Goal: Task Accomplishment & Management: Complete application form

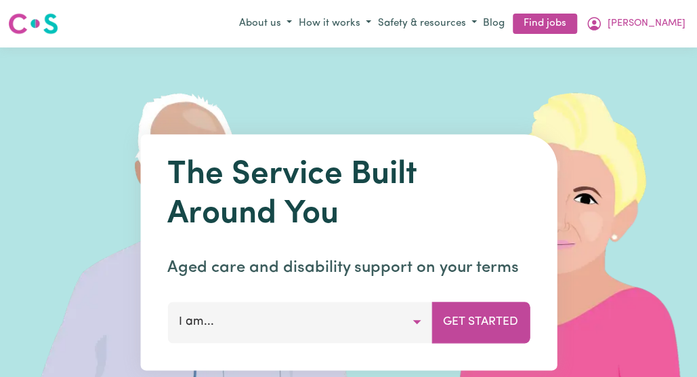
click at [680, 24] on button "[PERSON_NAME]" at bounding box center [636, 23] width 106 height 23
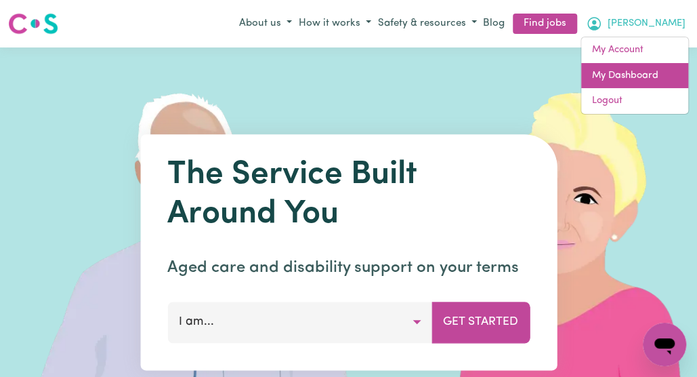
click at [650, 77] on link "My Dashboard" at bounding box center [634, 76] width 107 height 26
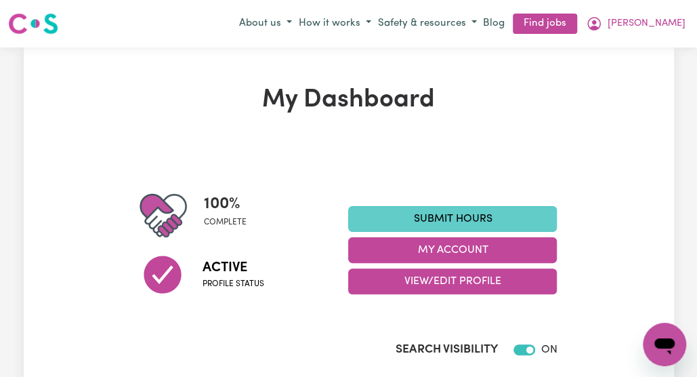
click at [526, 222] on link "Submit Hours" at bounding box center [452, 219] width 209 height 26
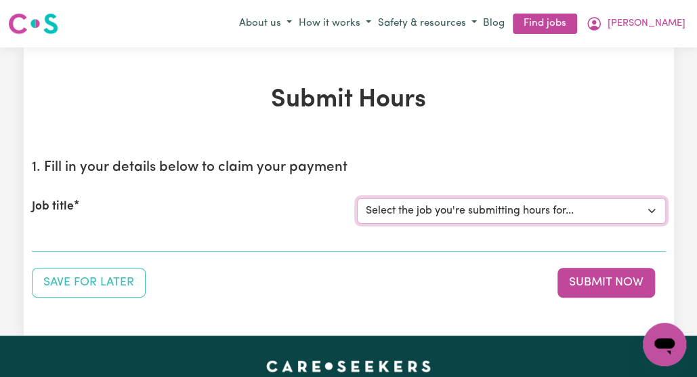
click at [653, 204] on select "Select the job you're submitting hours for... [[PERSON_NAME]] Italian Speaking …" at bounding box center [511, 211] width 309 height 26
select select "14719"
click at [357, 198] on select "Select the job you're submitting hours for... [[PERSON_NAME]] Italian Speaking …" at bounding box center [511, 211] width 309 height 26
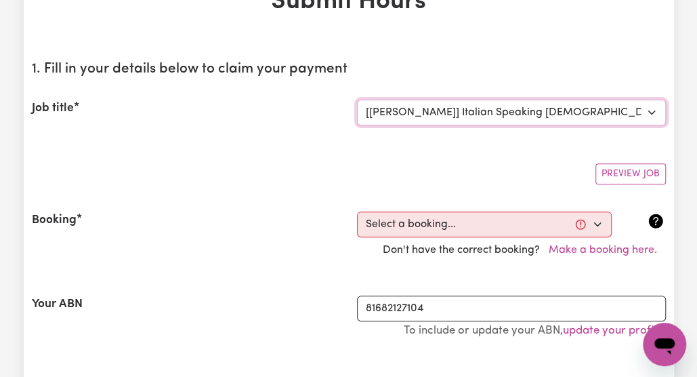
scroll to position [108, 0]
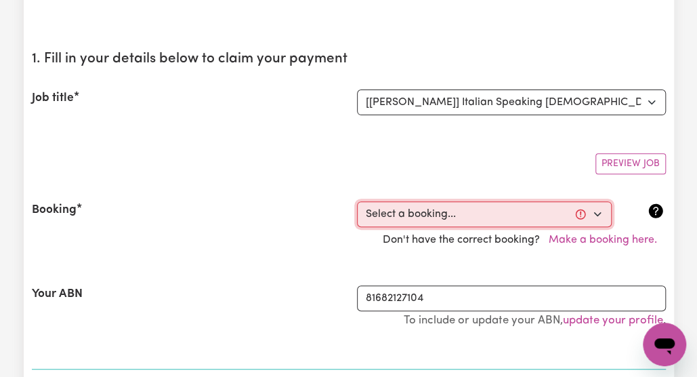
click at [600, 211] on select "Select a booking... [DATE] 10:00am to 12:00pm (RECURRING) [DATE] 10:00am to 12:…" at bounding box center [484, 214] width 255 height 26
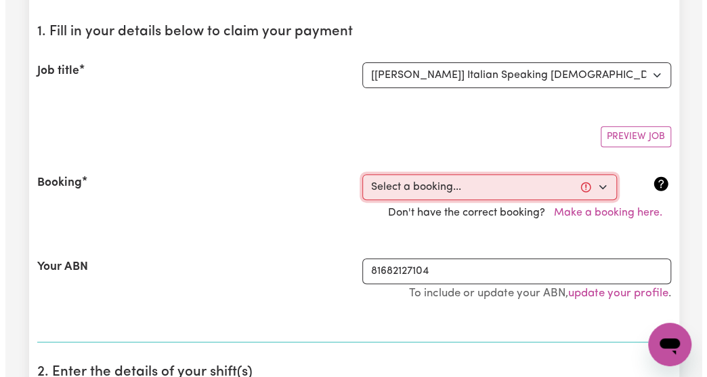
scroll to position [163, 0]
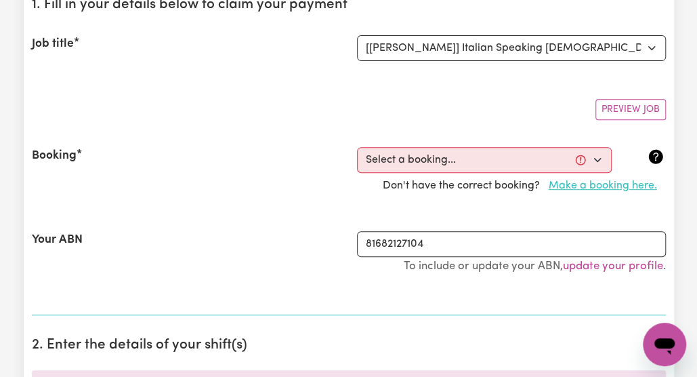
click at [642, 189] on button "Make a booking here." at bounding box center [603, 186] width 126 height 26
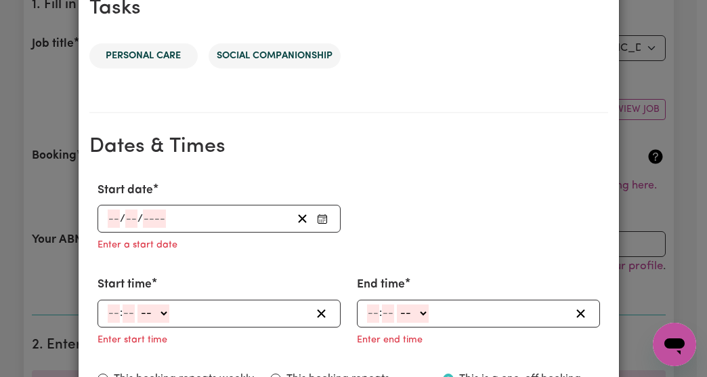
scroll to position [705, 0]
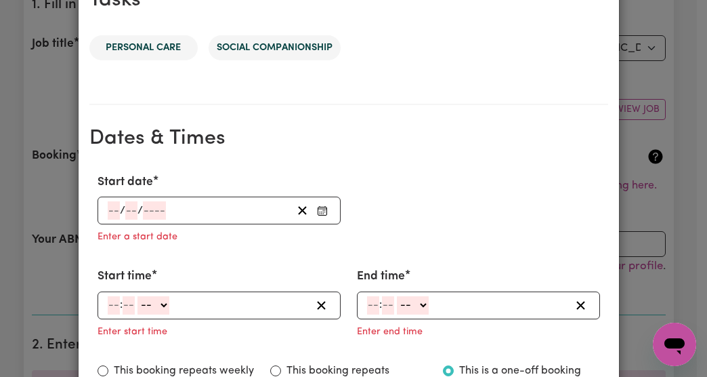
click at [120, 205] on span "/" at bounding box center [122, 211] width 5 height 12
click at [109, 197] on div "/ /" at bounding box center [219, 210] width 243 height 28
click at [324, 208] on button "Enter Start date" at bounding box center [322, 210] width 19 height 18
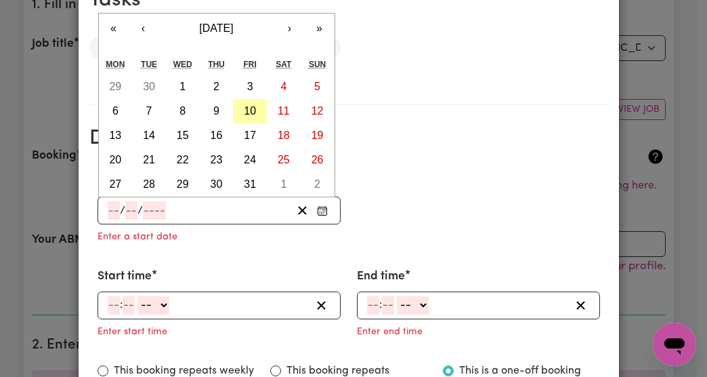
click at [245, 112] on abbr "10" at bounding box center [250, 111] width 12 height 12
type input "[DATE]"
type input "10"
type input "2025"
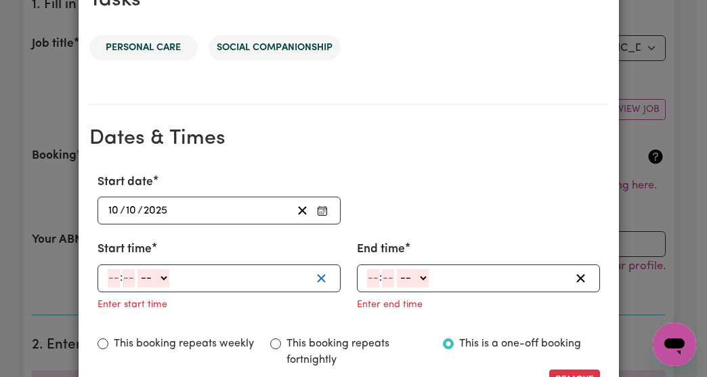
click at [315, 277] on icon "button" at bounding box center [321, 278] width 13 height 13
click at [321, 211] on circle "Enter Start date" at bounding box center [321, 211] width 1 height 1
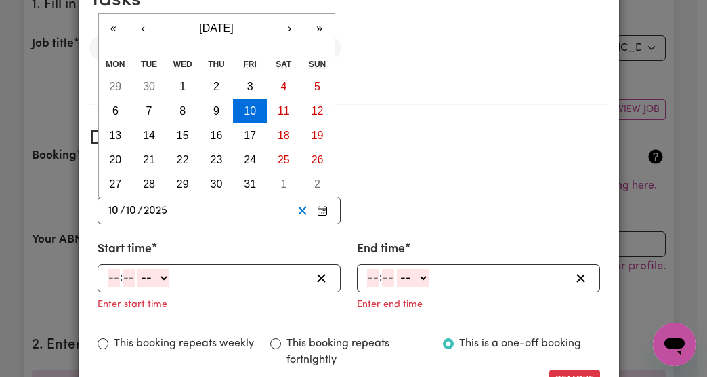
click at [296, 207] on icon "Clear Start date" at bounding box center [302, 210] width 13 height 13
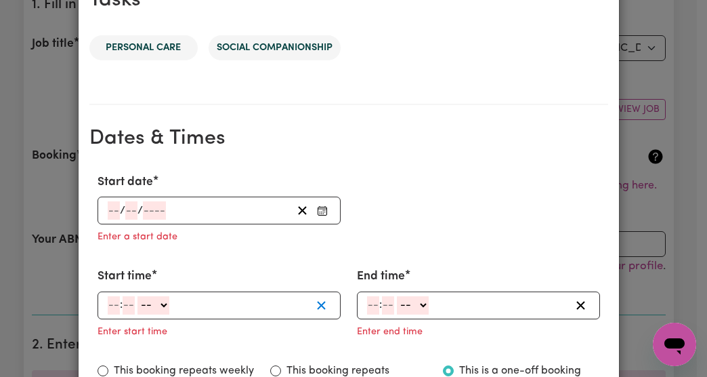
click at [316, 308] on icon "button" at bounding box center [321, 305] width 13 height 13
click at [321, 211] on circle "Enter Start date" at bounding box center [321, 211] width 1 height 1
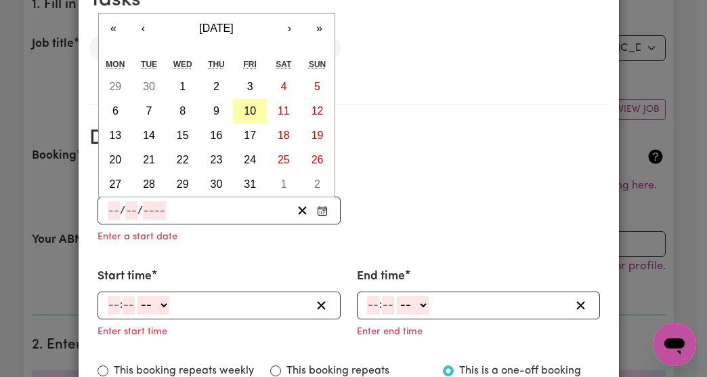
click at [251, 116] on button "10" at bounding box center [250, 111] width 34 height 24
type input "[DATE]"
type input "10"
type input "2025"
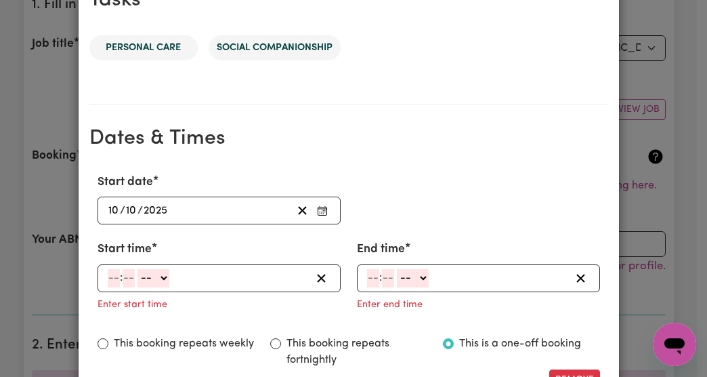
click at [104, 293] on div "Enter start time" at bounding box center [219, 303] width 243 height 22
click at [108, 283] on input "number" at bounding box center [114, 278] width 12 height 18
type input "10"
type input "00"
type input "12"
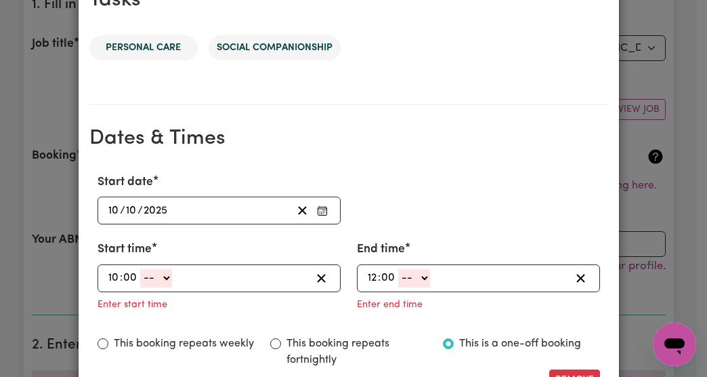
type input "0"
click at [157, 284] on select "-- AM PM" at bounding box center [156, 278] width 32 height 18
select select "am"
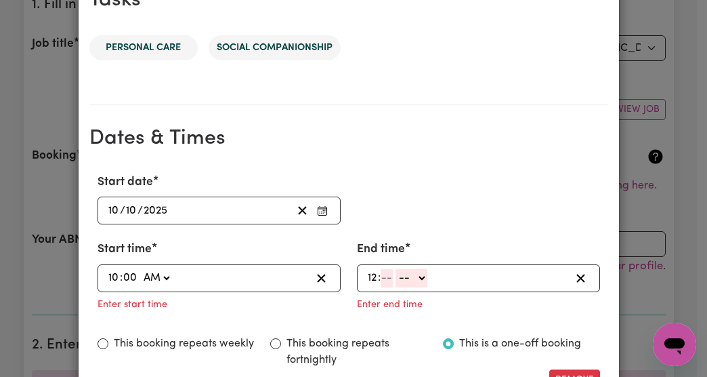
click at [140, 269] on select "-- AM PM" at bounding box center [156, 278] width 32 height 18
type input "10:00"
type input "0"
click at [414, 282] on select "-- AM PM" at bounding box center [412, 278] width 32 height 18
select select "pm"
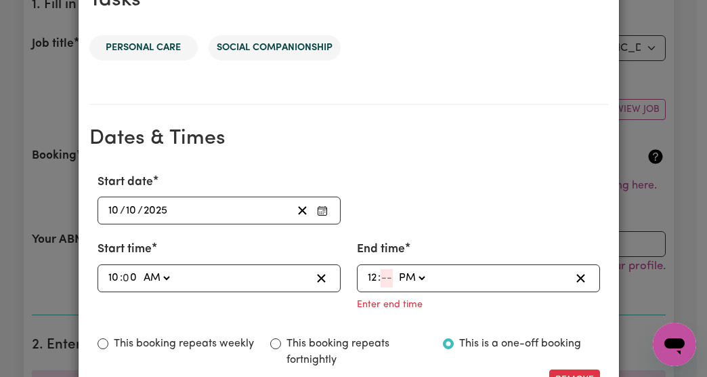
click at [396, 269] on select "-- AM PM" at bounding box center [412, 278] width 32 height 18
click at [98, 350] on div "This booking repeats weekly" at bounding box center [175, 352] width 173 height 34
click at [98, 349] on div "This booking repeats weekly" at bounding box center [176, 343] width 156 height 16
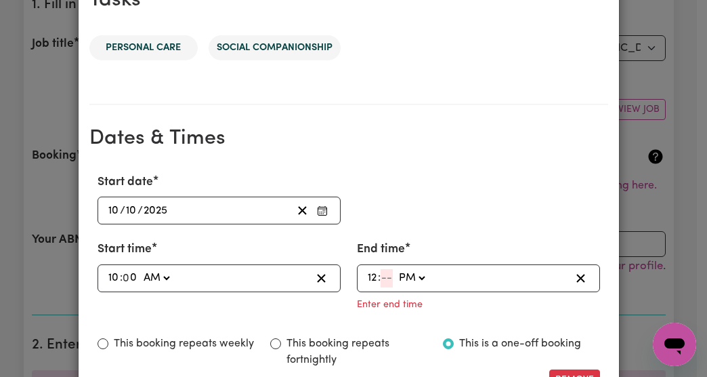
click at [393, 278] on span at bounding box center [394, 278] width 3 height 12
click at [383, 278] on input "number" at bounding box center [387, 278] width 12 height 18
type input "12:00"
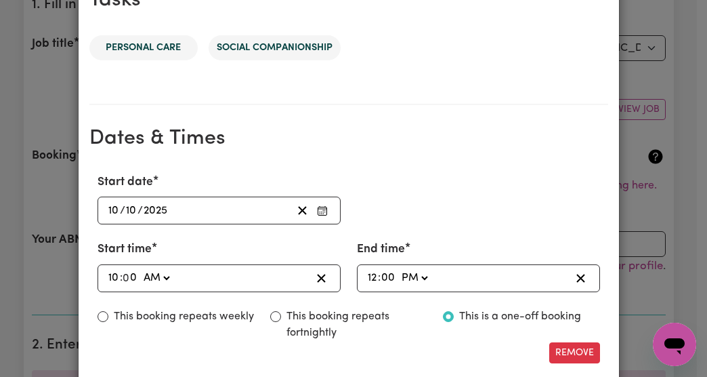
type input "00"
click at [98, 315] on input "This booking repeats weekly" at bounding box center [103, 316] width 11 height 11
radio input "true"
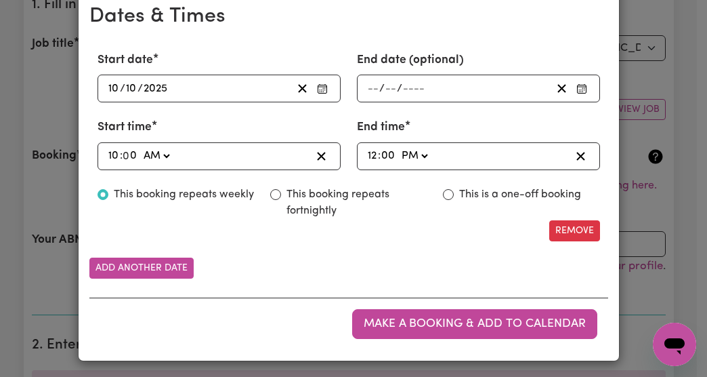
scroll to position [0, 0]
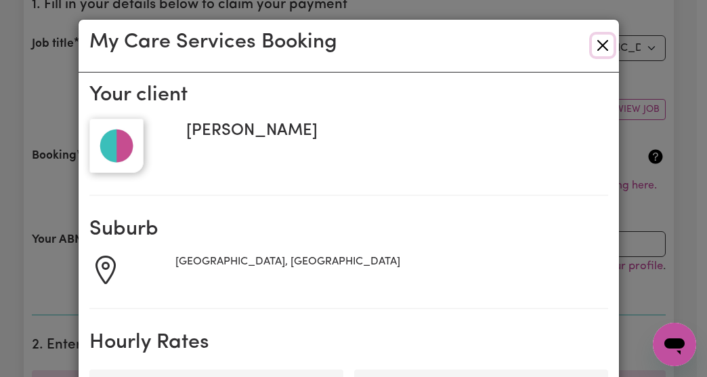
click at [599, 44] on button "Close" at bounding box center [603, 46] width 22 height 22
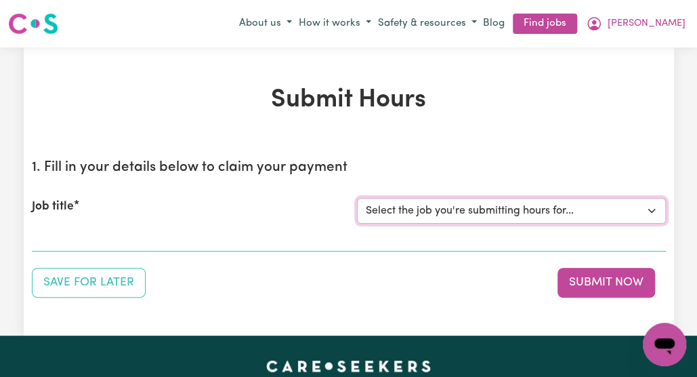
click at [654, 213] on select "Select the job you're submitting hours for... [[PERSON_NAME]] Italian Speaking …" at bounding box center [511, 211] width 309 height 26
select select "14719"
click at [357, 198] on select "Select the job you're submitting hours for... [[PERSON_NAME]] Italian Speaking …" at bounding box center [511, 211] width 309 height 26
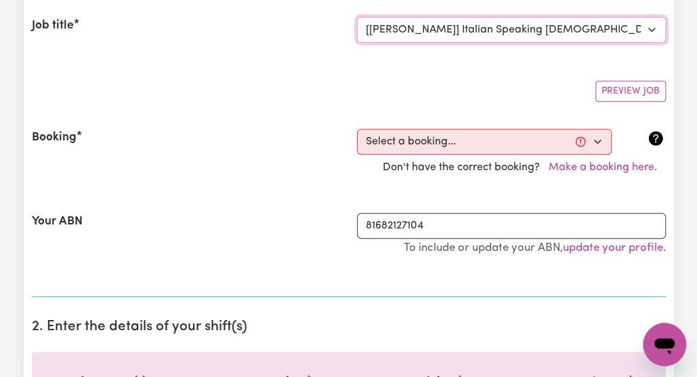
scroll to position [190, 0]
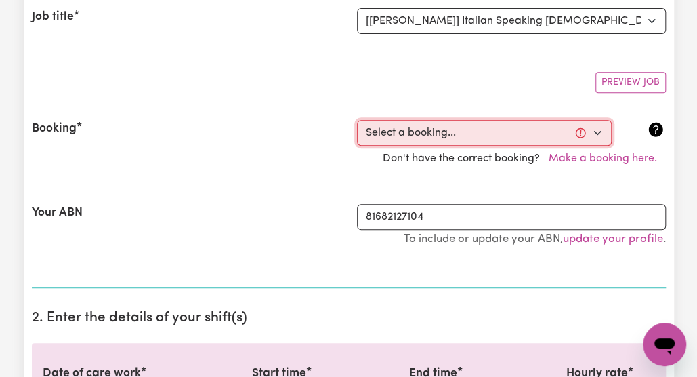
click at [594, 131] on select "Select a booking... [DATE] 10:00am to 12:00pm (RECURRING) [DATE] 10:00am to 12:…" at bounding box center [484, 133] width 255 height 26
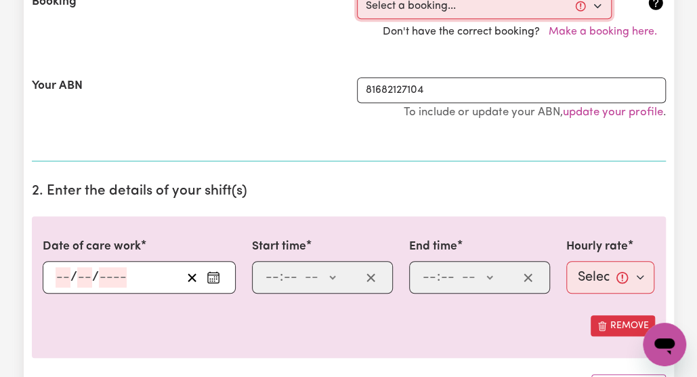
scroll to position [325, 0]
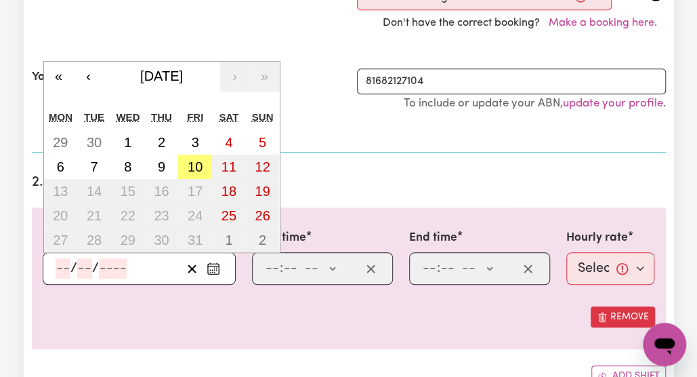
click at [64, 261] on input "number" at bounding box center [63, 268] width 15 height 20
click at [195, 163] on abbr "10" at bounding box center [195, 166] width 15 height 15
type input "[DATE]"
type input "10"
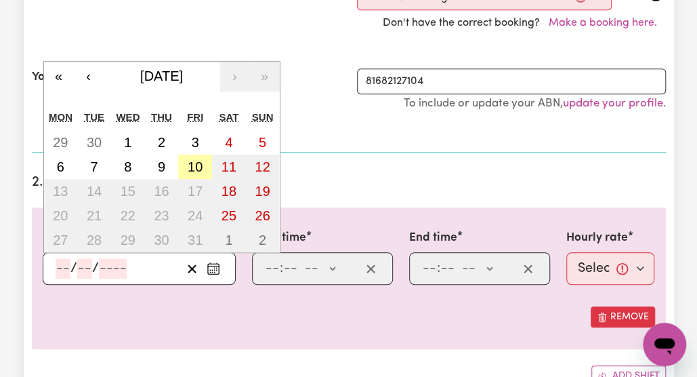
type input "2025"
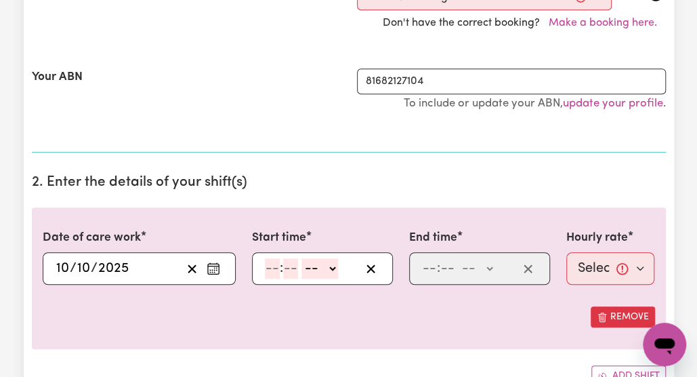
click at [293, 264] on input "number" at bounding box center [290, 268] width 15 height 20
click at [271, 264] on input "number" at bounding box center [272, 268] width 15 height 20
type input "10"
type input "00"
click at [329, 265] on select "-- AM PM" at bounding box center [322, 268] width 37 height 20
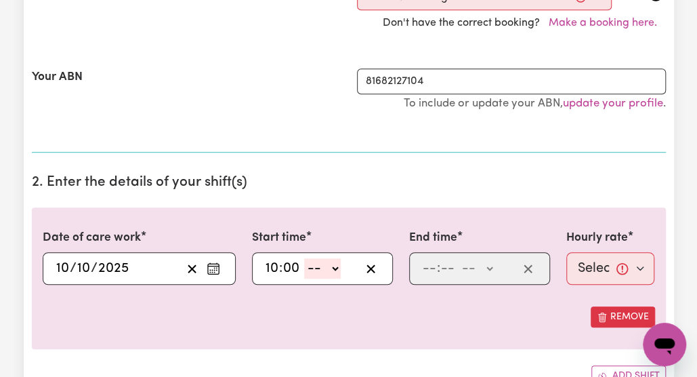
select select "am"
click at [304, 258] on select "-- AM PM" at bounding box center [322, 268] width 37 height 20
type input "10:00"
type input "0"
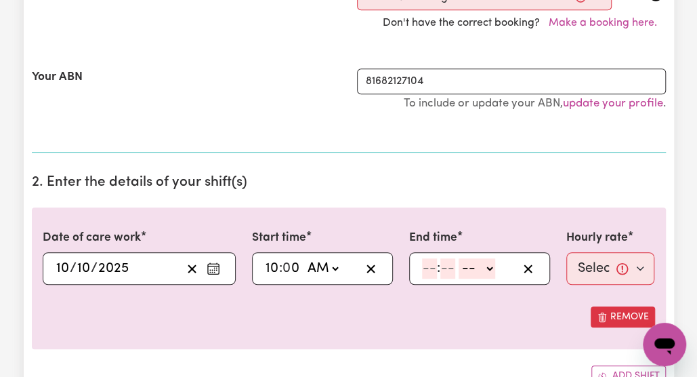
click at [425, 262] on input "number" at bounding box center [429, 268] width 15 height 20
type input "12"
type input "00"
click at [493, 268] on select "-- AM PM" at bounding box center [479, 268] width 37 height 20
select select "pm"
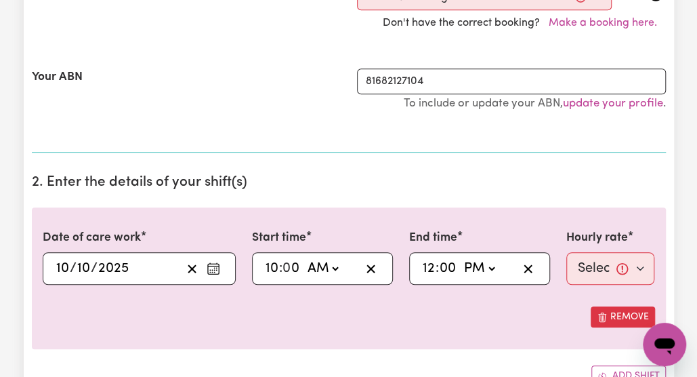
click at [461, 258] on select "-- AM PM" at bounding box center [479, 268] width 37 height 20
type input "12:00"
type input "0"
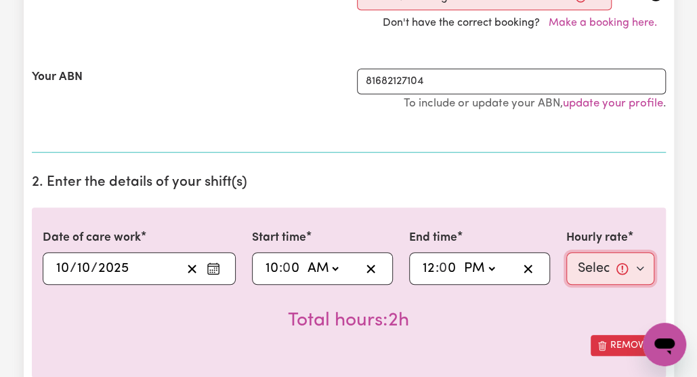
click at [641, 266] on select "Select rate... $50.00 (Weekday)" at bounding box center [610, 268] width 89 height 33
select select "50-Weekday"
click at [566, 252] on select "Select rate... $50.00 (Weekday)" at bounding box center [610, 268] width 89 height 33
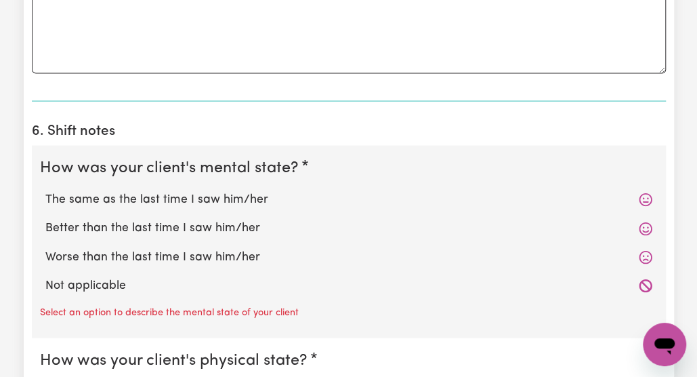
scroll to position [1084, 0]
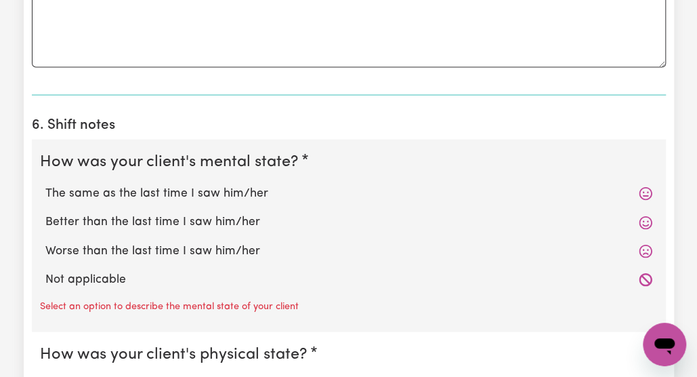
click at [224, 243] on label "Worse than the last time I saw him/her" at bounding box center [348, 252] width 607 height 18
click at [45, 242] on input "Worse than the last time I saw him/her" at bounding box center [45, 242] width 1 height 1
radio input "true"
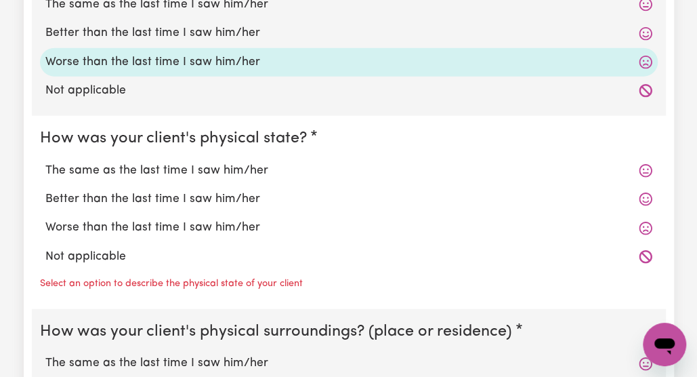
scroll to position [1274, 0]
click at [214, 161] on label "The same as the last time I saw him/her" at bounding box center [348, 170] width 607 height 18
click at [45, 161] on input "The same as the last time I saw him/her" at bounding box center [45, 161] width 1 height 1
radio input "true"
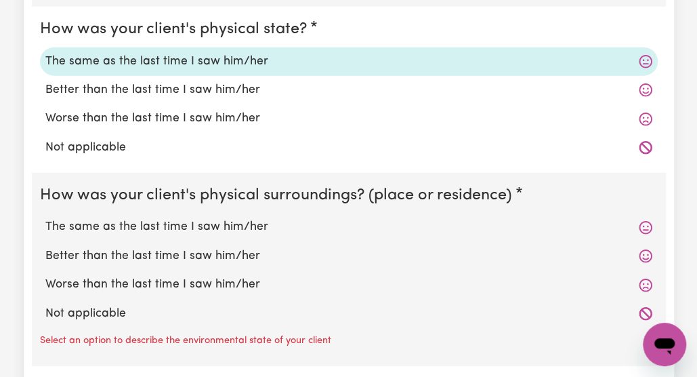
scroll to position [1409, 0]
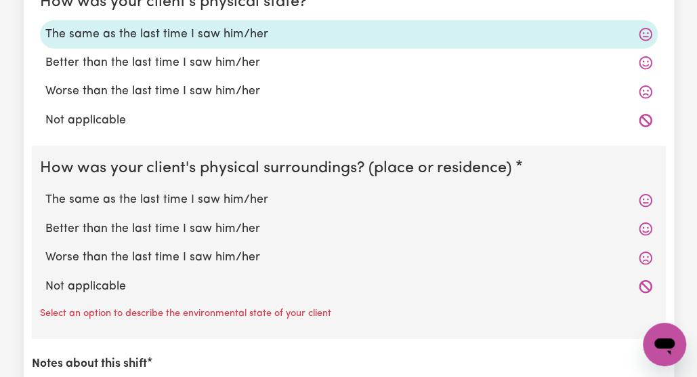
click at [205, 191] on label "The same as the last time I saw him/her" at bounding box center [348, 200] width 607 height 18
click at [45, 190] on input "The same as the last time I saw him/her" at bounding box center [45, 190] width 1 height 1
radio input "true"
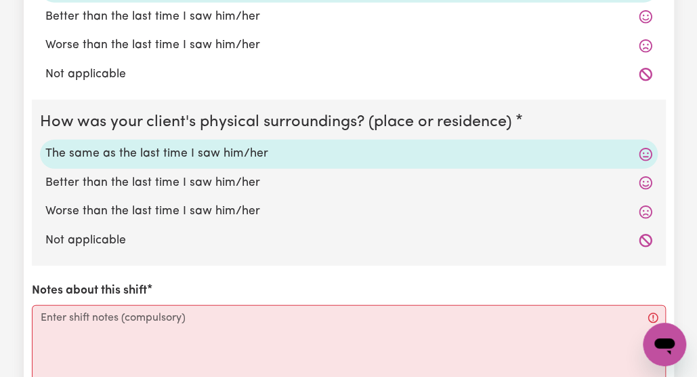
scroll to position [1463, 0]
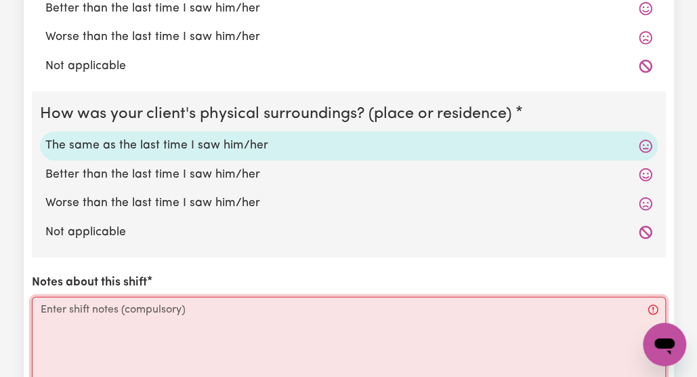
click at [51, 297] on textarea "Notes about this shift" at bounding box center [349, 348] width 634 height 102
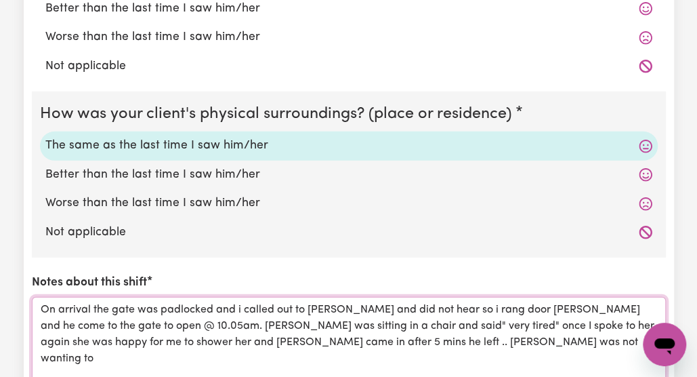
click at [42, 305] on textarea "On arrival the gate was padlocked and i called out to [PERSON_NAME] and did not…" at bounding box center [349, 348] width 634 height 102
click at [469, 320] on textarea "On arrival the gate was padlocked and i called out to [PERSON_NAME] and did not…" at bounding box center [349, 348] width 634 height 102
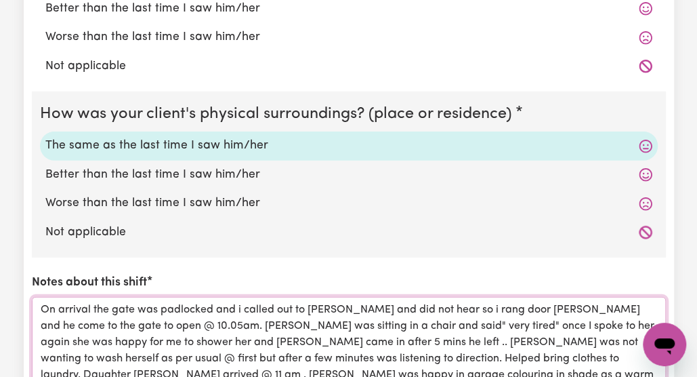
scroll to position [15, 0]
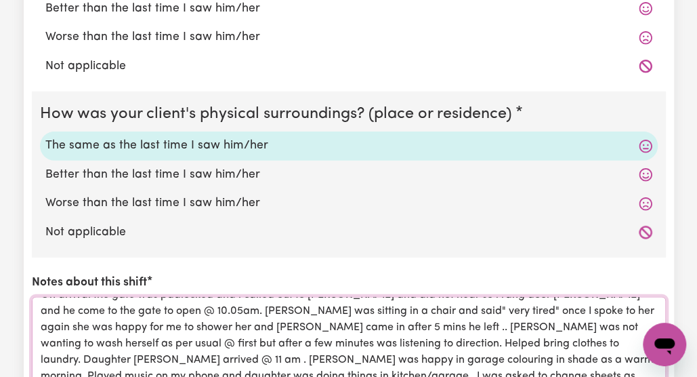
click at [338, 314] on textarea "On arrival the gate was padlocked and i called out to [PERSON_NAME] and did not…" at bounding box center [349, 348] width 634 height 102
click at [496, 358] on textarea "On arrival the gate was padlocked and i called out to [PERSON_NAME] and did not…" at bounding box center [349, 348] width 634 height 102
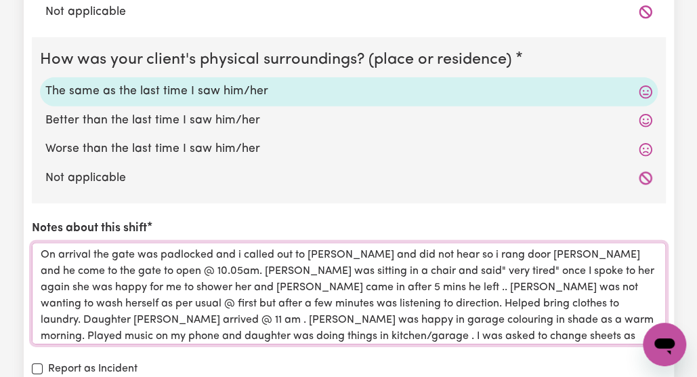
scroll to position [0, 0]
click at [397, 250] on textarea "On arrival the gate was padlocked and i called out to [PERSON_NAME] and did not…" at bounding box center [349, 294] width 634 height 102
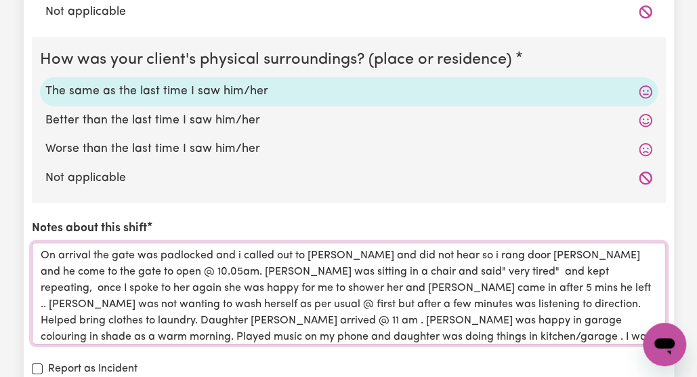
click at [640, 251] on textarea "On arrival the gate was padlocked and i called out to [PERSON_NAME] and did not…" at bounding box center [349, 294] width 634 height 102
click at [381, 282] on textarea "On arrival the gate was padlocked and i called out to [PERSON_NAME] and did not…" at bounding box center [349, 294] width 634 height 102
click at [484, 297] on textarea "On arrival the gate was padlocked and i called out to [PERSON_NAME] and did not…" at bounding box center [349, 294] width 634 height 102
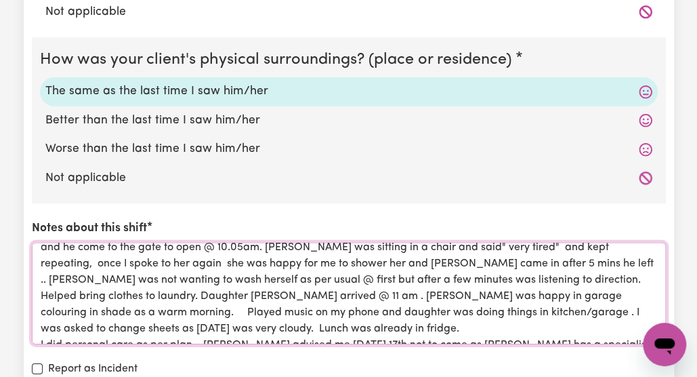
click at [291, 316] on textarea "On arrival the gate was padlocked and i called out to [PERSON_NAME] and did not…" at bounding box center [349, 294] width 634 height 102
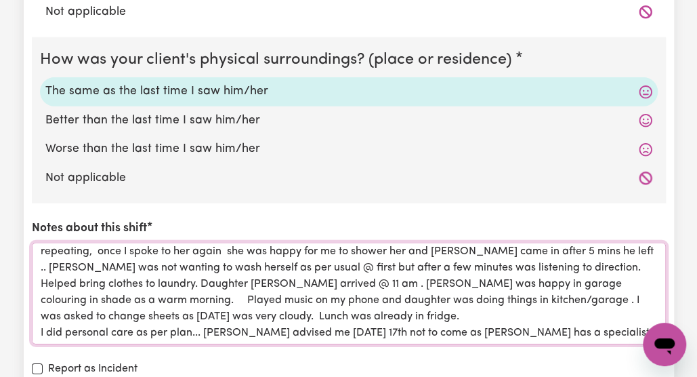
click at [280, 305] on textarea "On arrival the gate was padlocked and i called out to [PERSON_NAME] and did not…" at bounding box center [349, 294] width 634 height 102
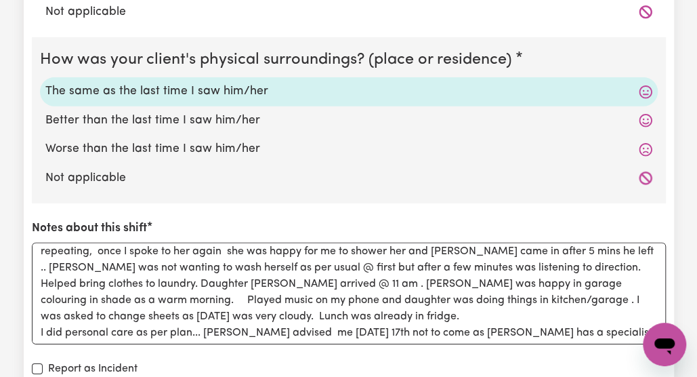
click at [466, 329] on div "How was your client's mental state? The same as the last time I saw him/her Bet…" at bounding box center [349, 57] width 634 height 703
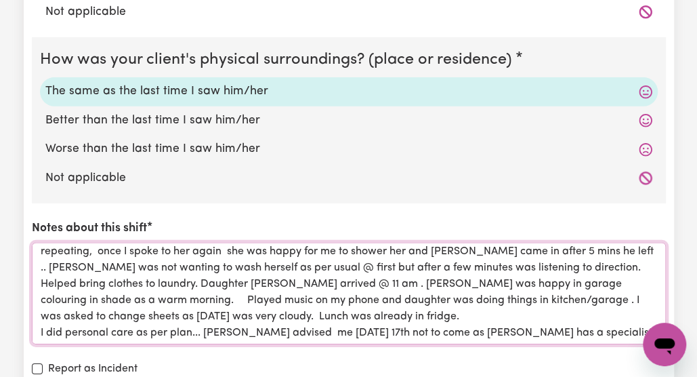
click at [358, 312] on textarea "On arrival the gate was padlocked and i called out to [PERSON_NAME] and did not…" at bounding box center [349, 294] width 634 height 102
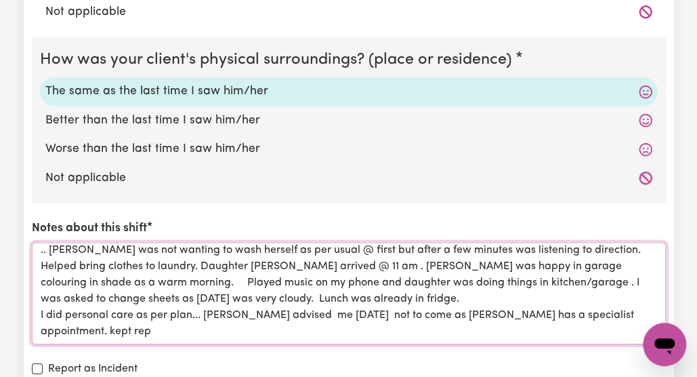
scroll to position [70, 0]
click at [157, 296] on textarea "On arrival the gate was padlocked and i called out to [PERSON_NAME] and did not…" at bounding box center [349, 294] width 634 height 102
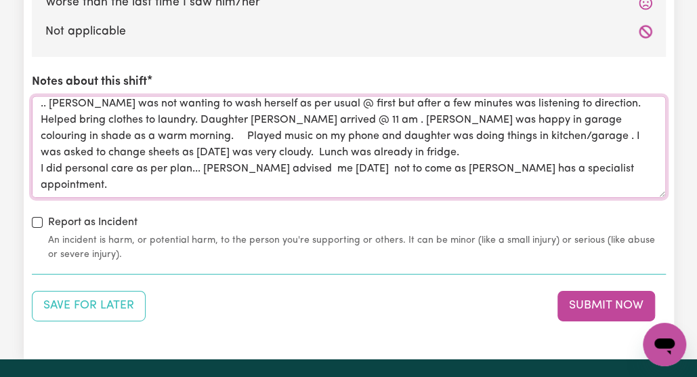
scroll to position [1680, 0]
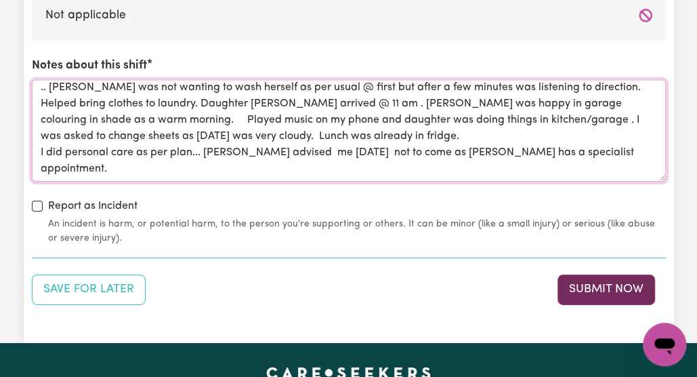
type textarea "On arrival the gate was padlocked and i called out to [PERSON_NAME] and did not…"
click at [635, 274] on button "Submit Now" at bounding box center [607, 289] width 98 height 30
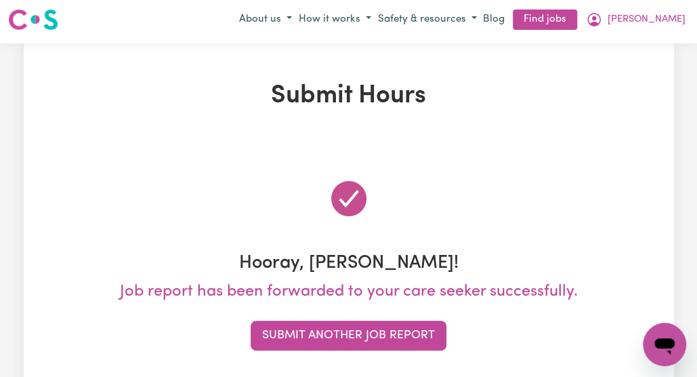
scroll to position [0, 0]
